Goal: Use online tool/utility: Utilize a website feature to perform a specific function

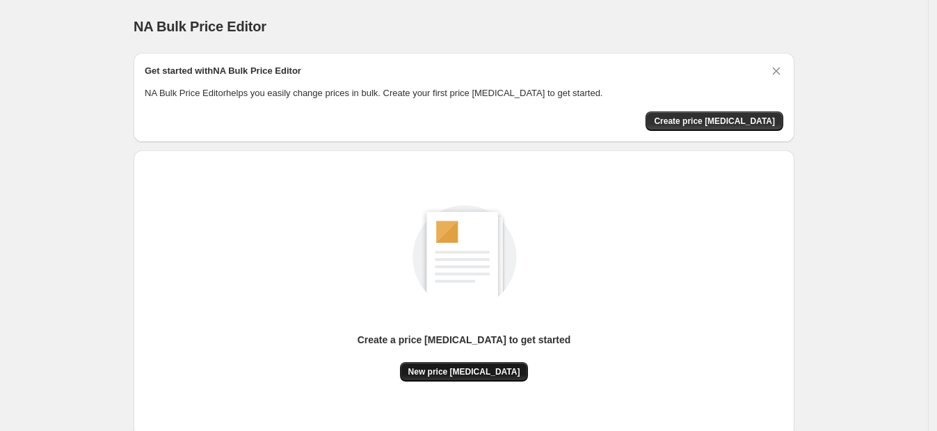
click at [461, 372] on span "New price [MEDICAL_DATA]" at bounding box center [464, 371] width 112 height 11
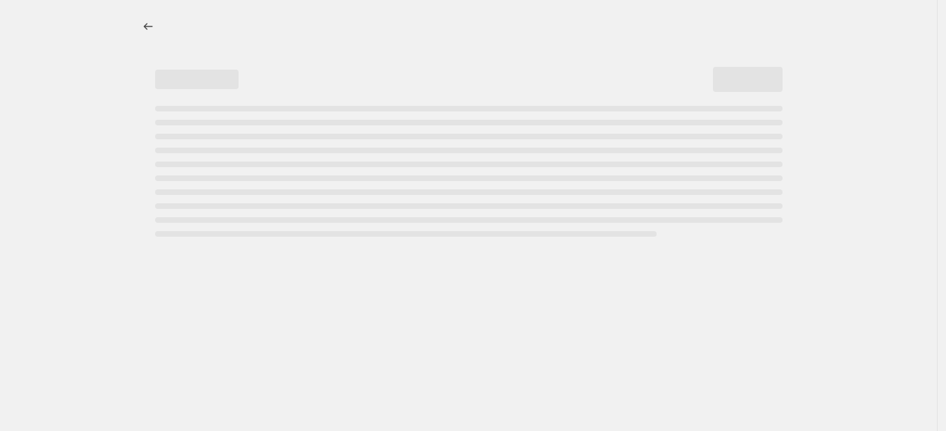
select select "percentage"
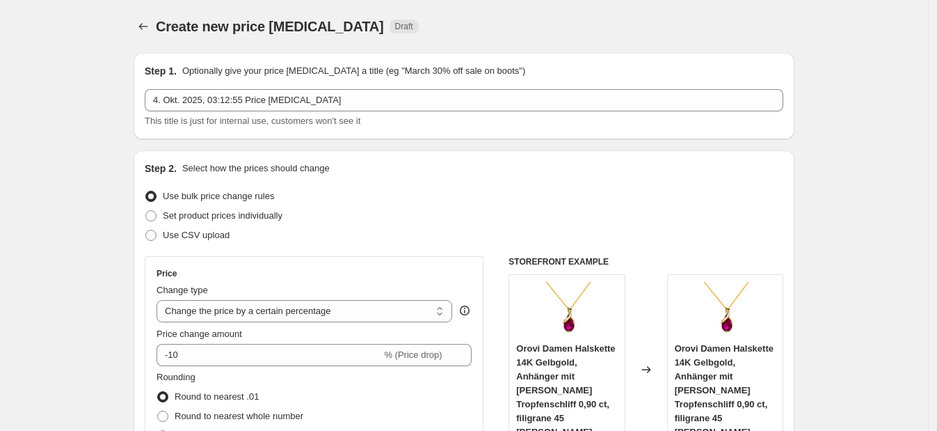
scroll to position [173, 0]
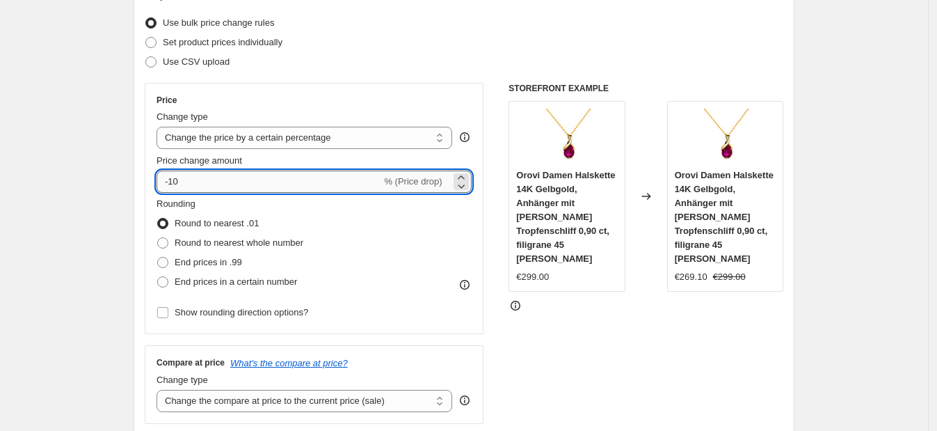
click at [300, 177] on input "-10" at bounding box center [269, 181] width 225 height 22
type input "-1"
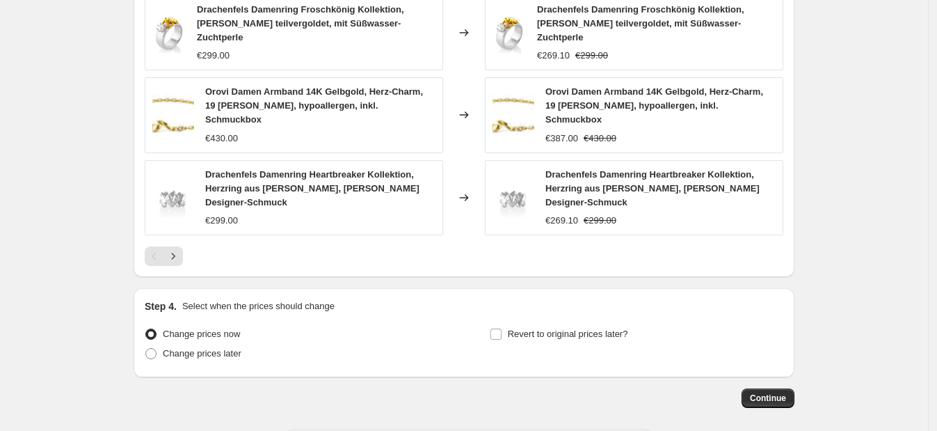
scroll to position [981, 0]
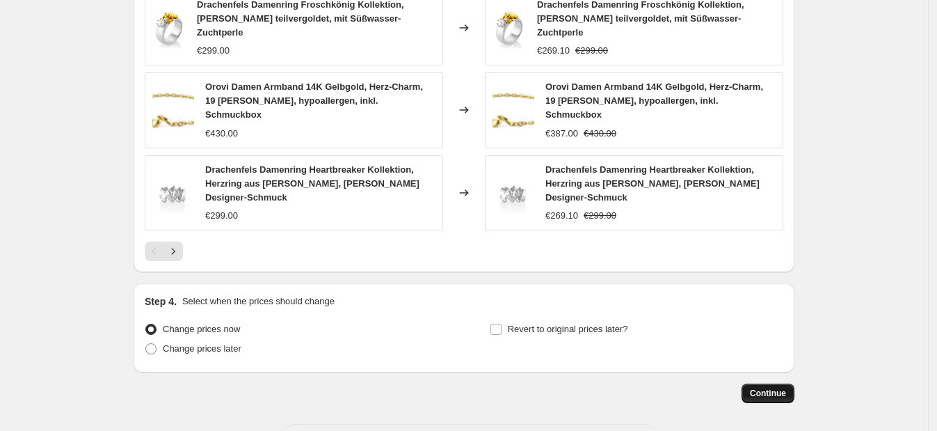
type input "-35"
click at [749, 383] on button "Continue" at bounding box center [768, 392] width 53 height 19
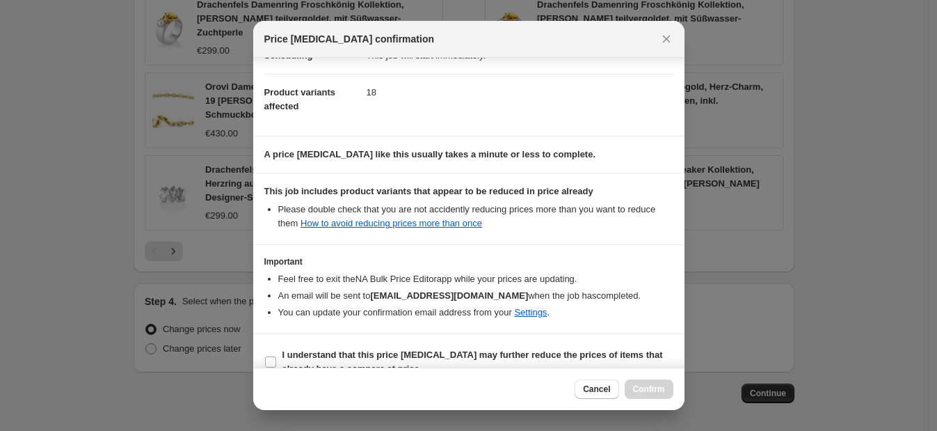
scroll to position [153, 0]
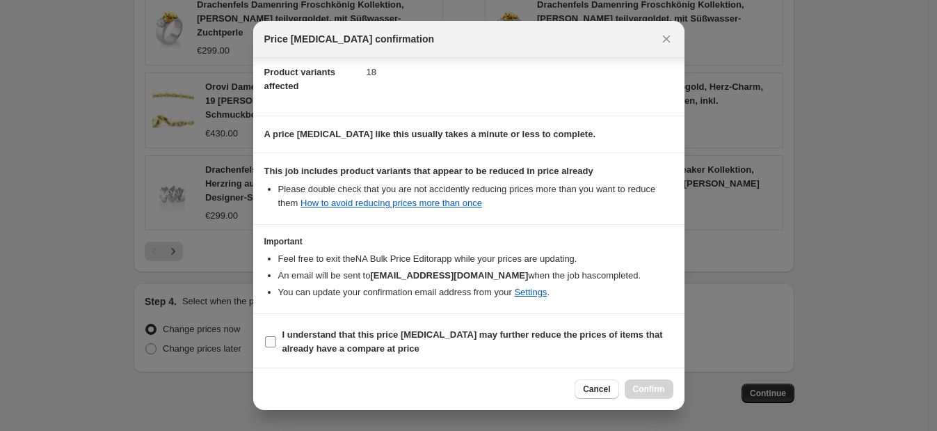
click at [519, 334] on b "I understand that this price [MEDICAL_DATA] may further reduce the prices of it…" at bounding box center [472, 341] width 381 height 24
click at [276, 336] on input "I understand that this price [MEDICAL_DATA] may further reduce the prices of it…" at bounding box center [270, 341] width 11 height 11
checkbox input "true"
click at [644, 390] on span "Confirm" at bounding box center [649, 388] width 32 height 11
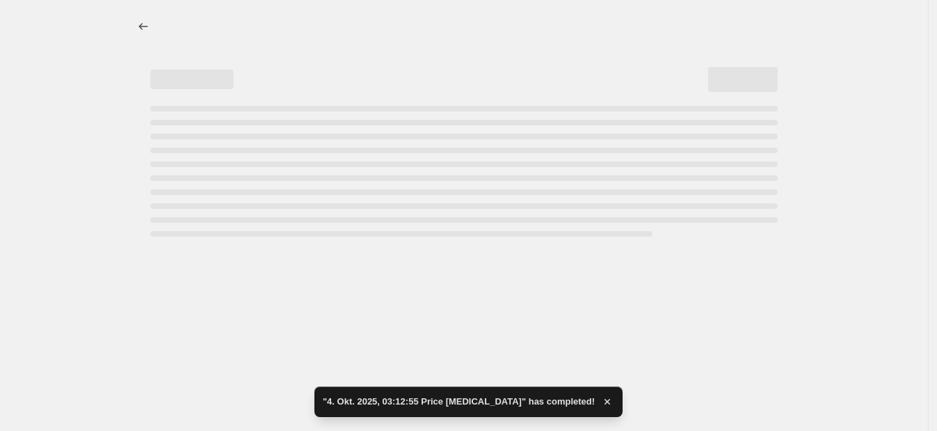
select select "percentage"
